Goal: Transaction & Acquisition: Purchase product/service

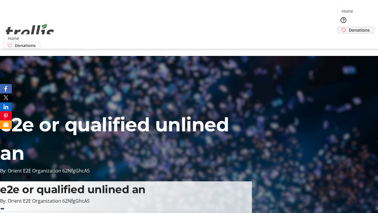
click at [349, 27] on span "Donations" at bounding box center [359, 30] width 21 height 6
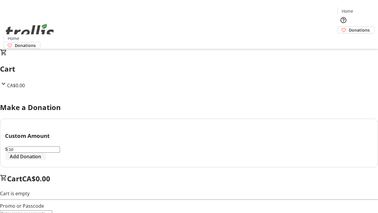
click at [41, 160] on span "Add Donation" at bounding box center [25, 156] width 31 height 7
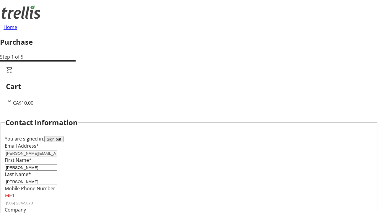
select select "CA"
type input "[STREET_ADDRESS][PERSON_NAME]"
type input "Kelowna"
select select "BC"
type input "Kelowna"
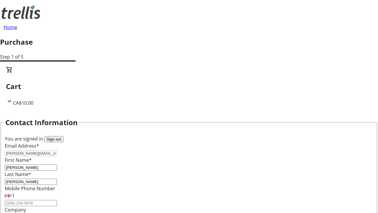
type input "V1Y 0C2"
